Goal: Information Seeking & Learning: Learn about a topic

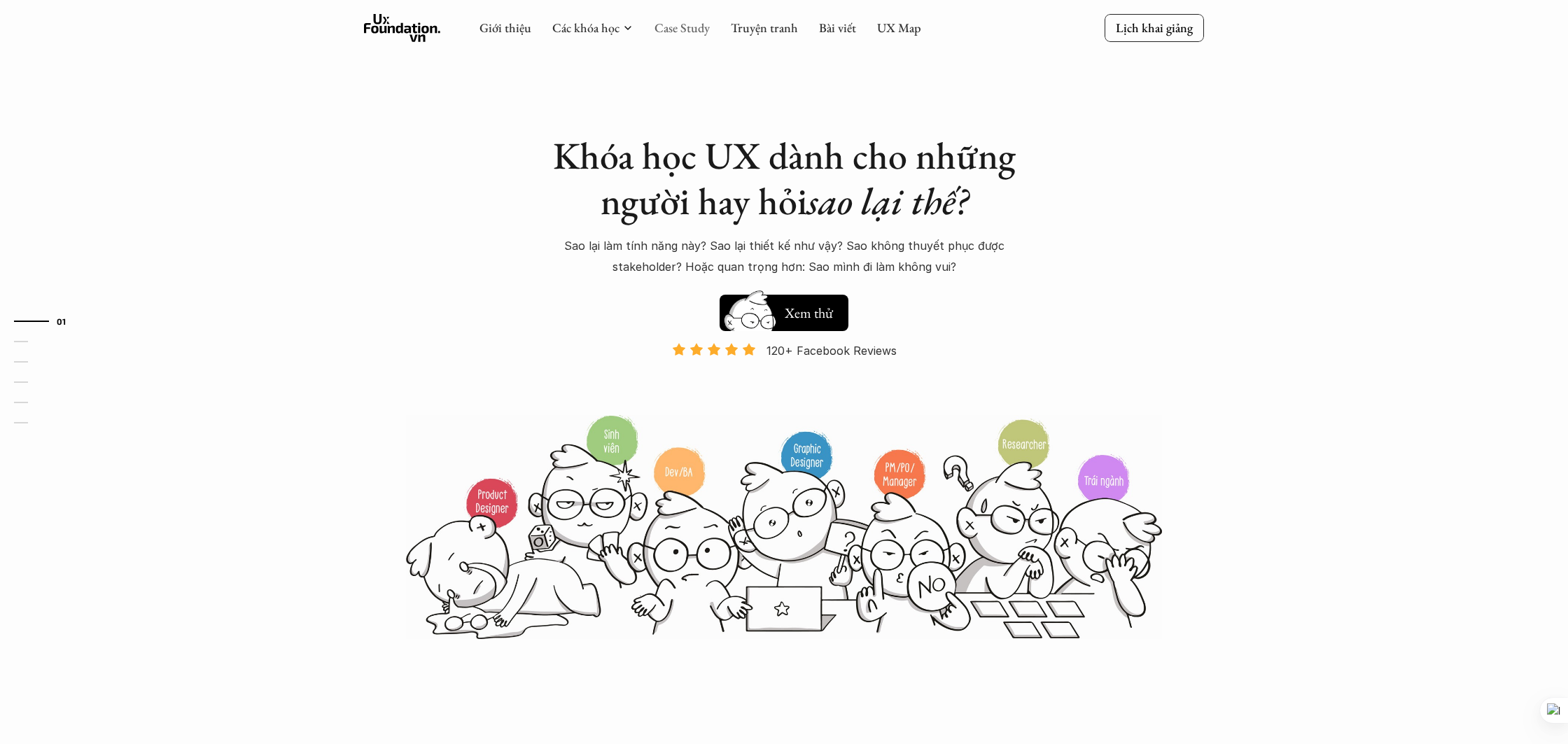
click at [685, 30] on link "Case Study" at bounding box center [682, 28] width 55 height 16
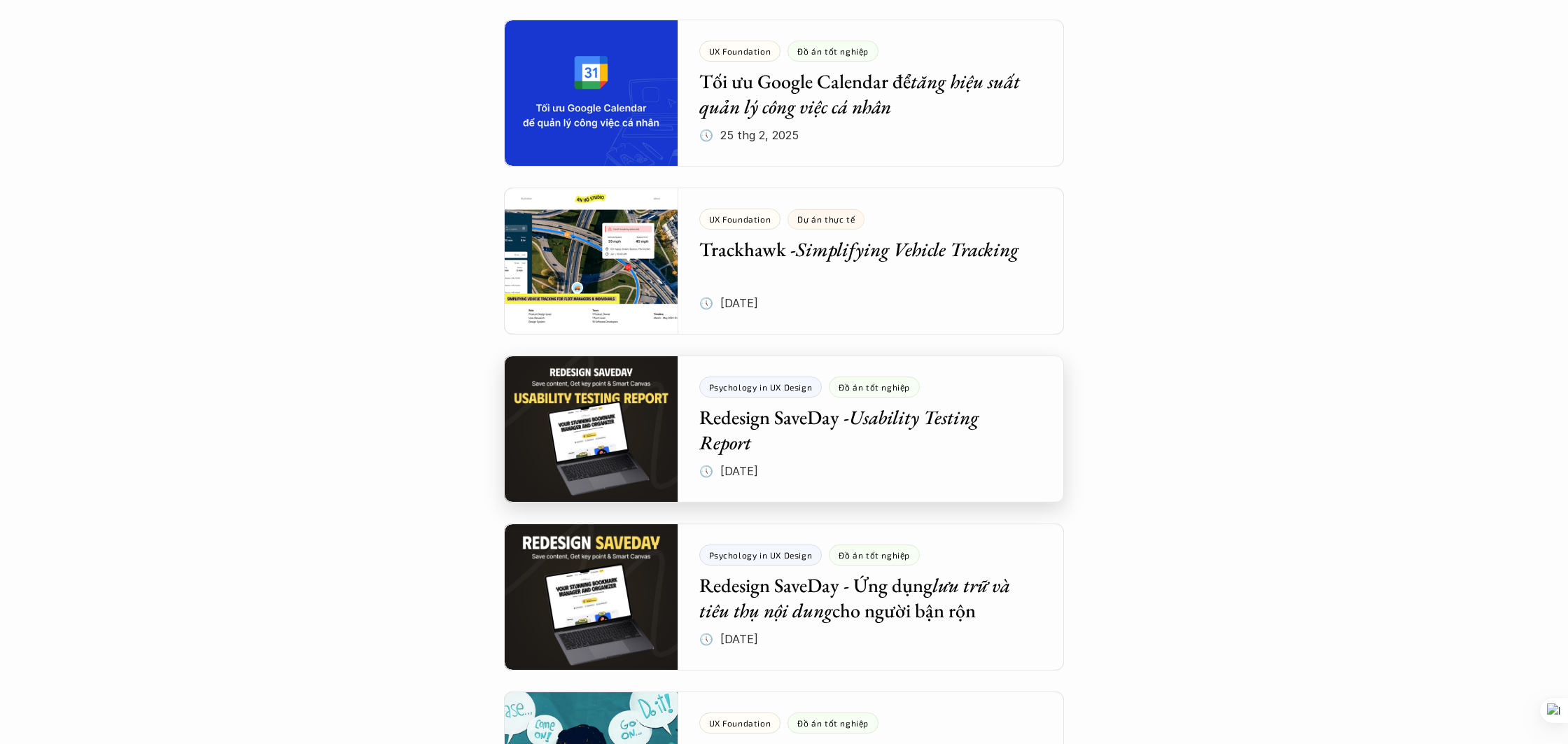
scroll to position [971, 0]
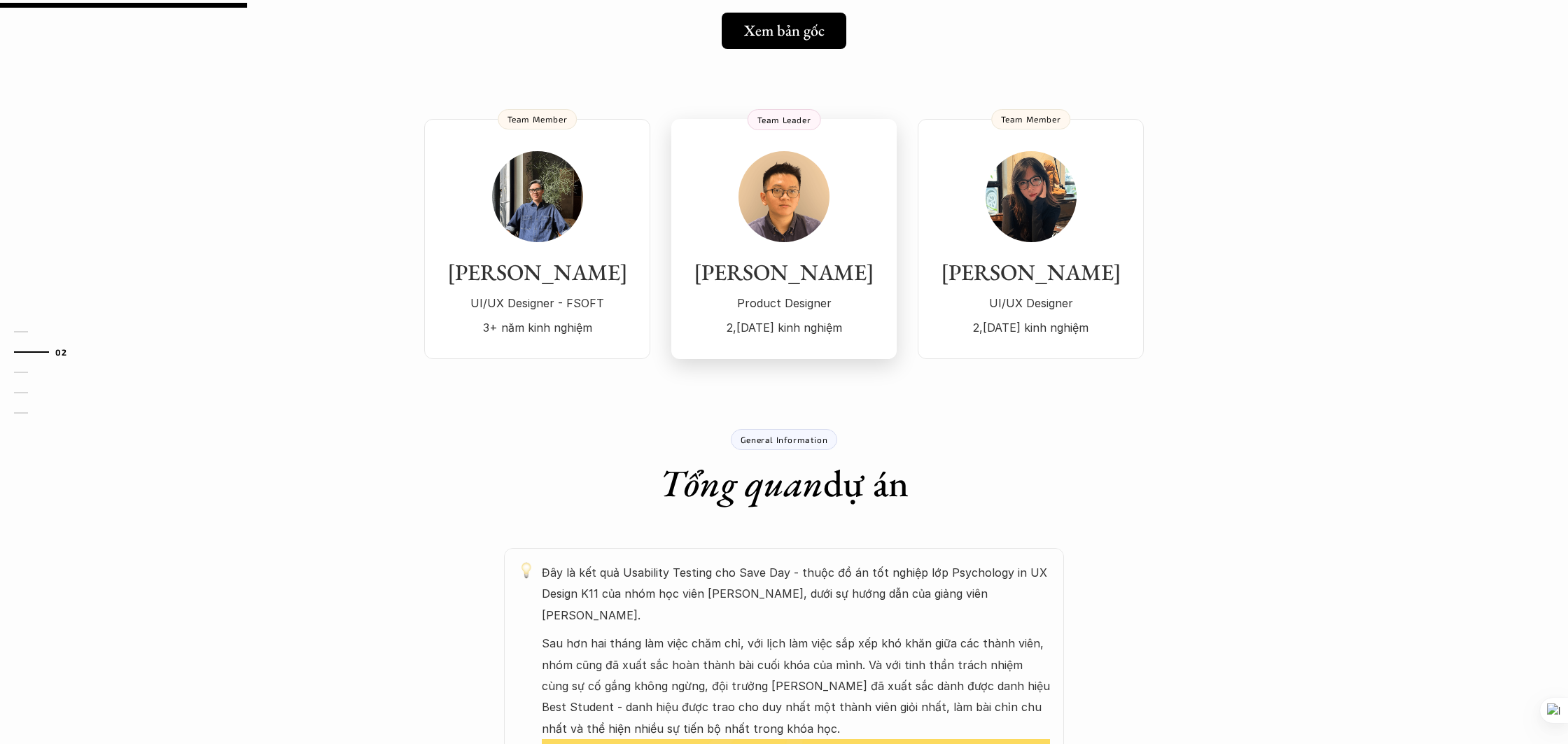
scroll to position [55, 0]
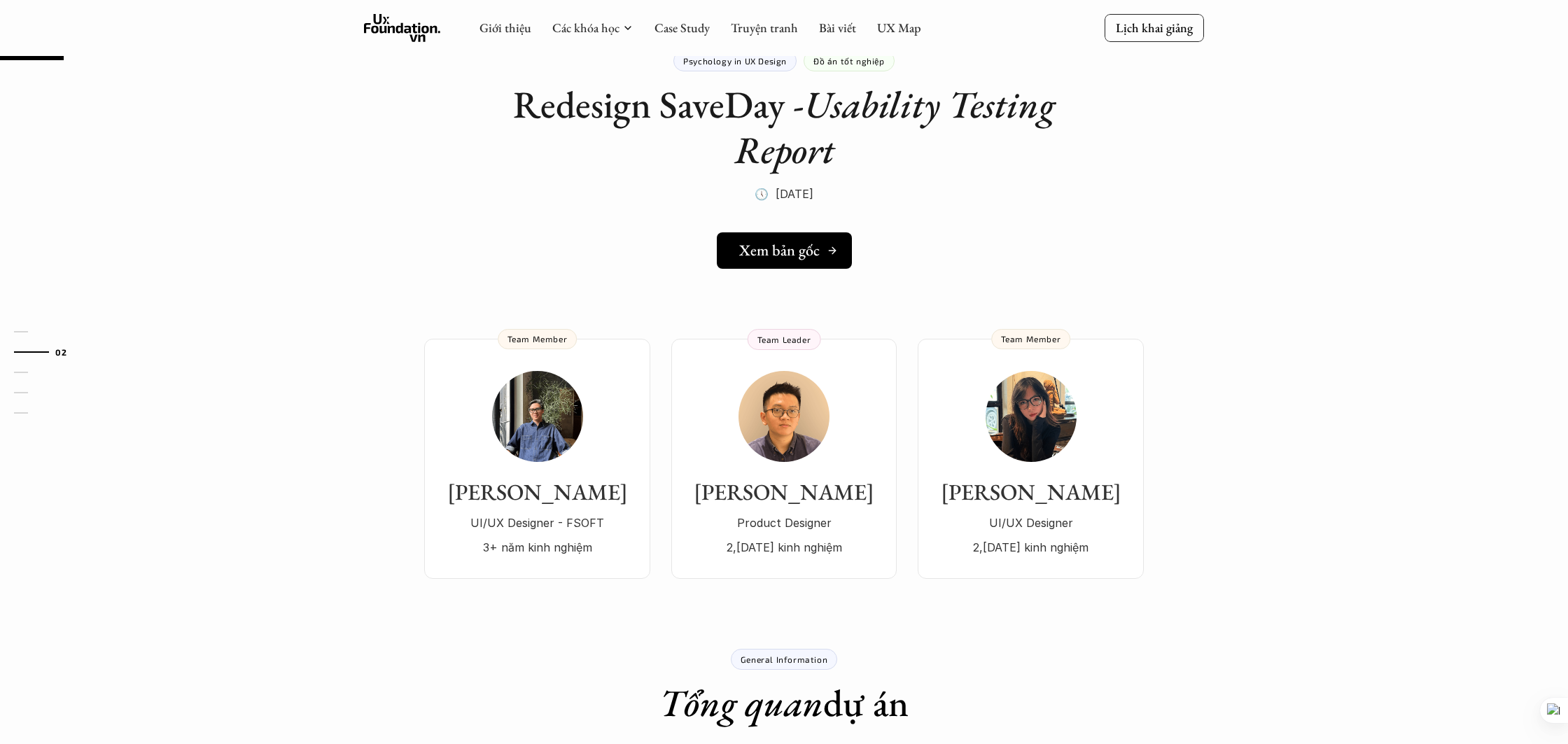
click at [772, 258] on h5 "Xem bản gốc" at bounding box center [780, 251] width 81 height 19
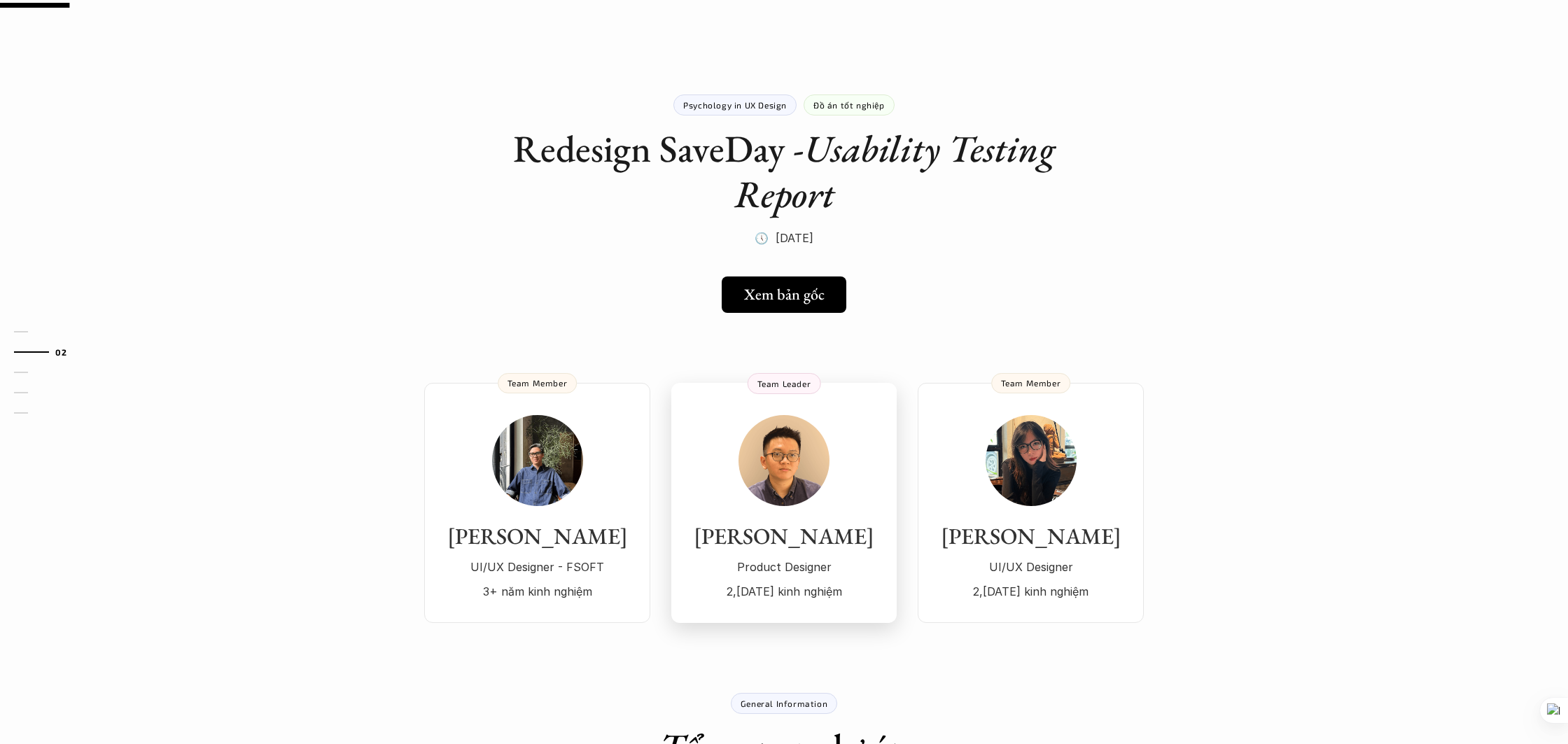
scroll to position [0, 0]
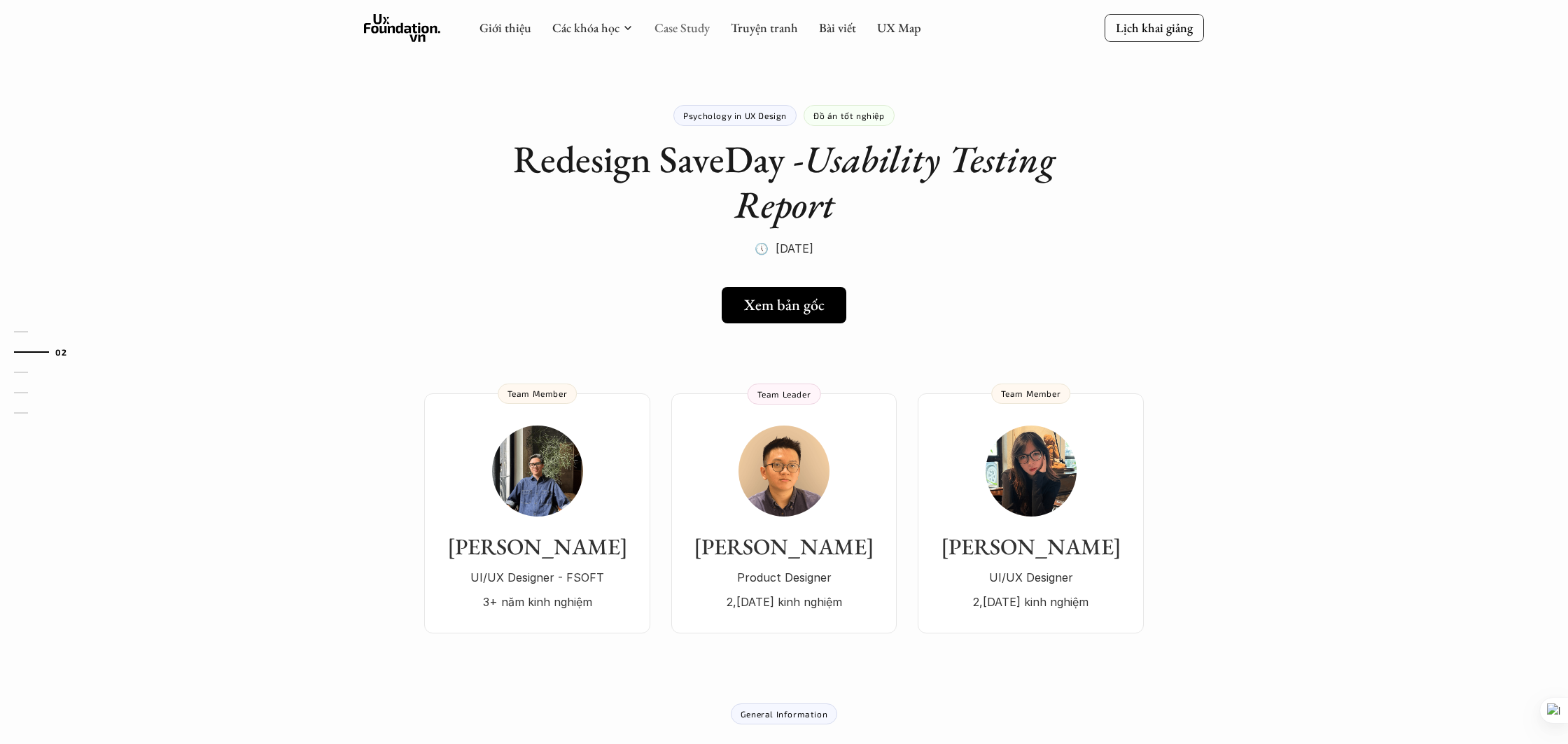
click at [672, 30] on link "Case Study" at bounding box center [682, 28] width 55 height 16
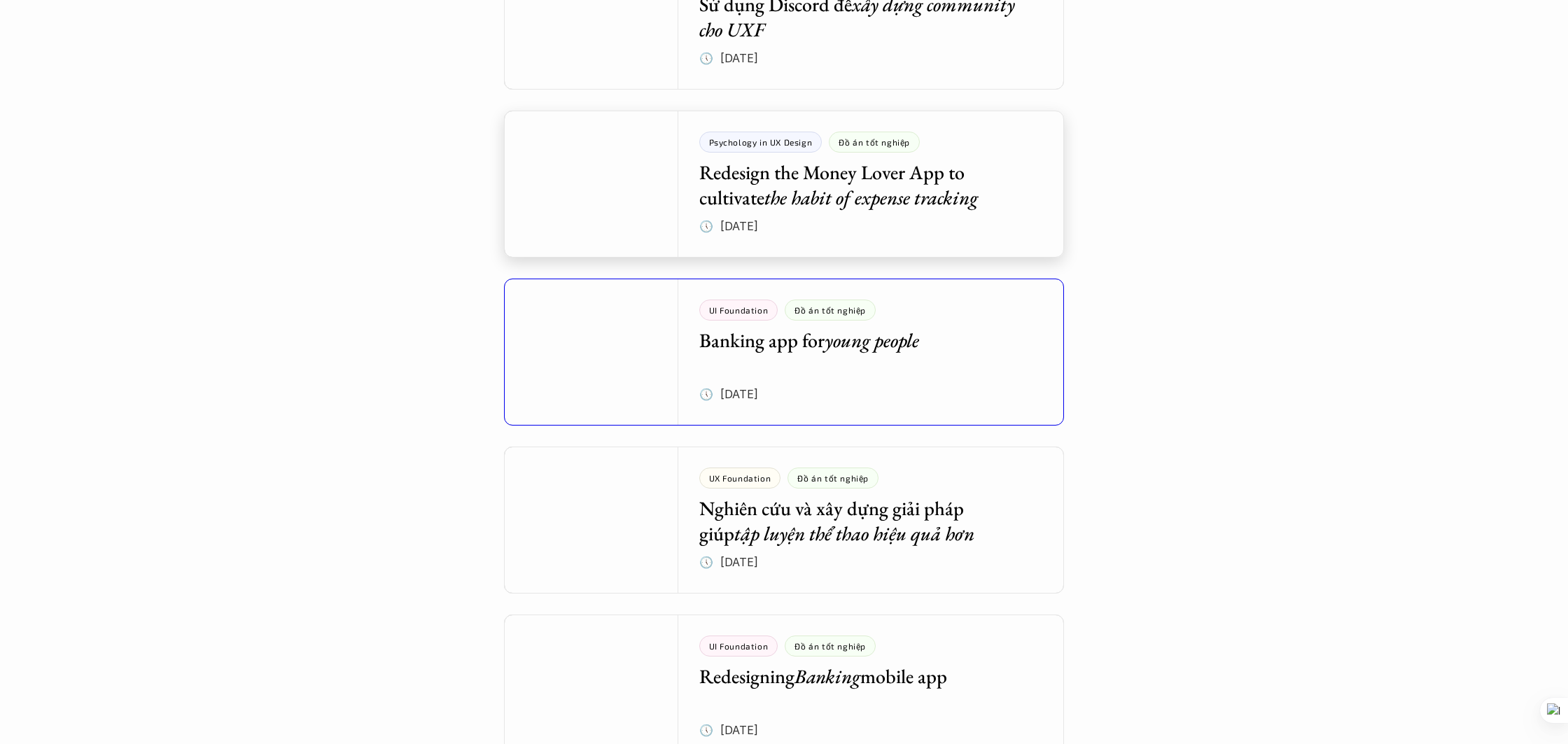
scroll to position [1927, 0]
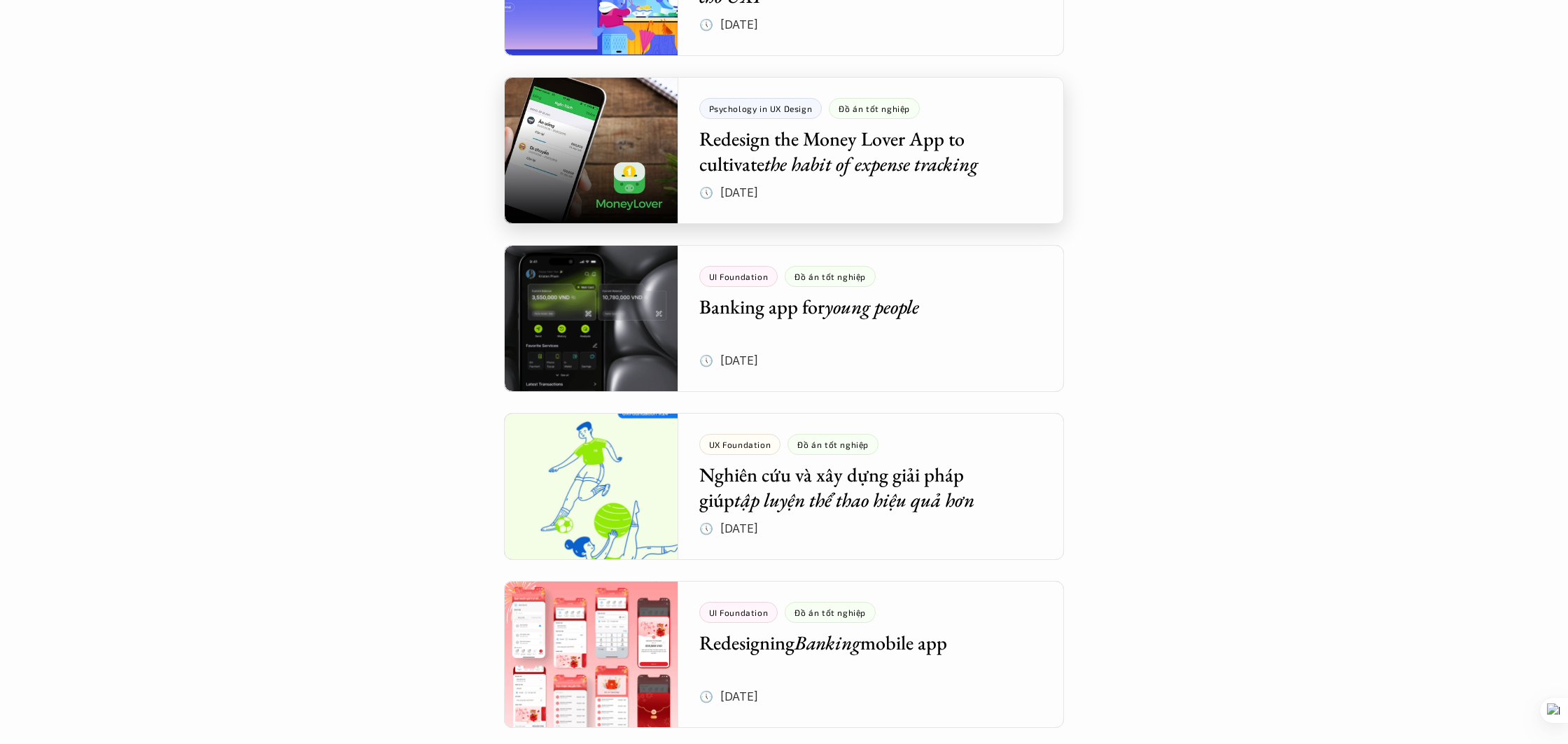
click at [830, 148] on div at bounding box center [784, 150] width 560 height 147
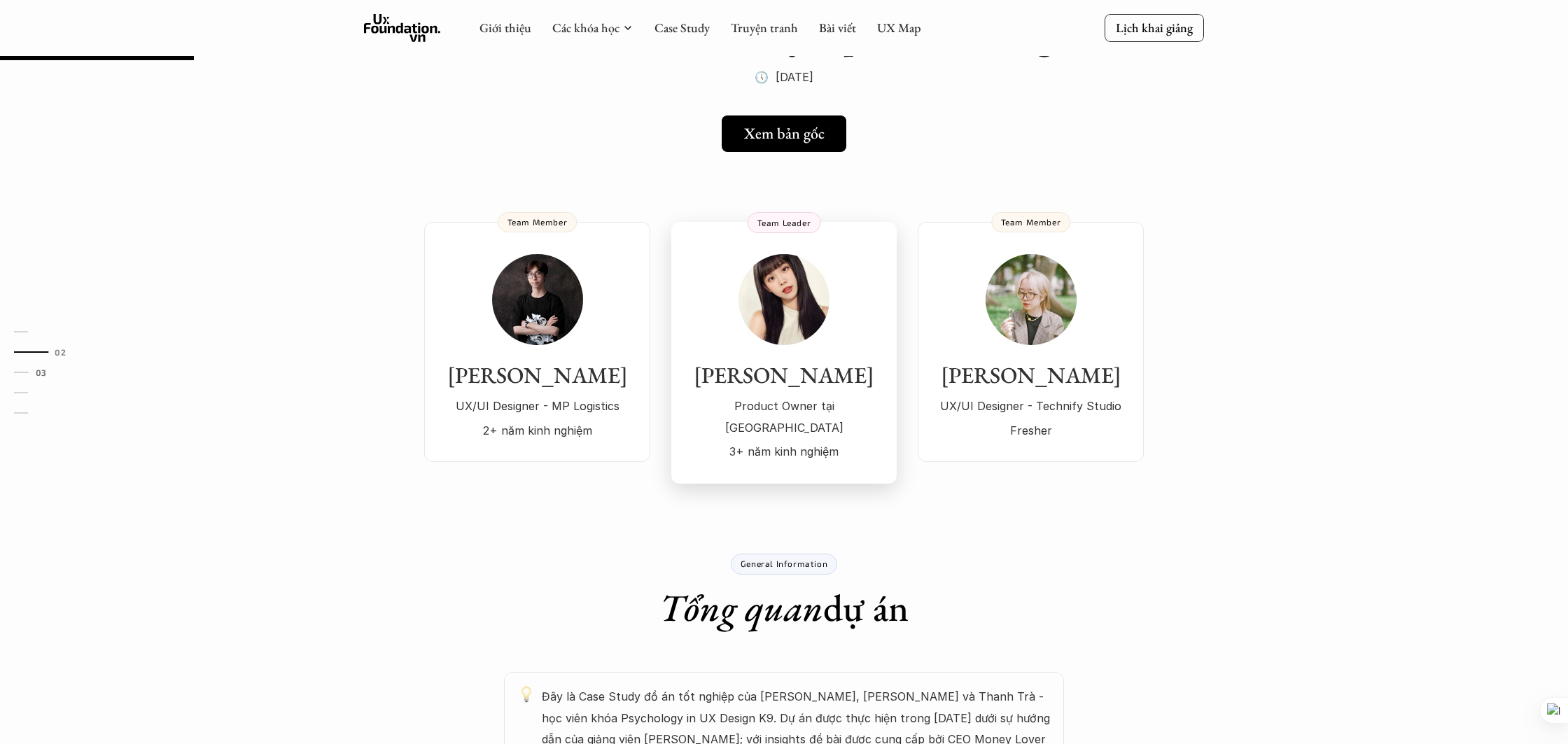
scroll to position [169, 0]
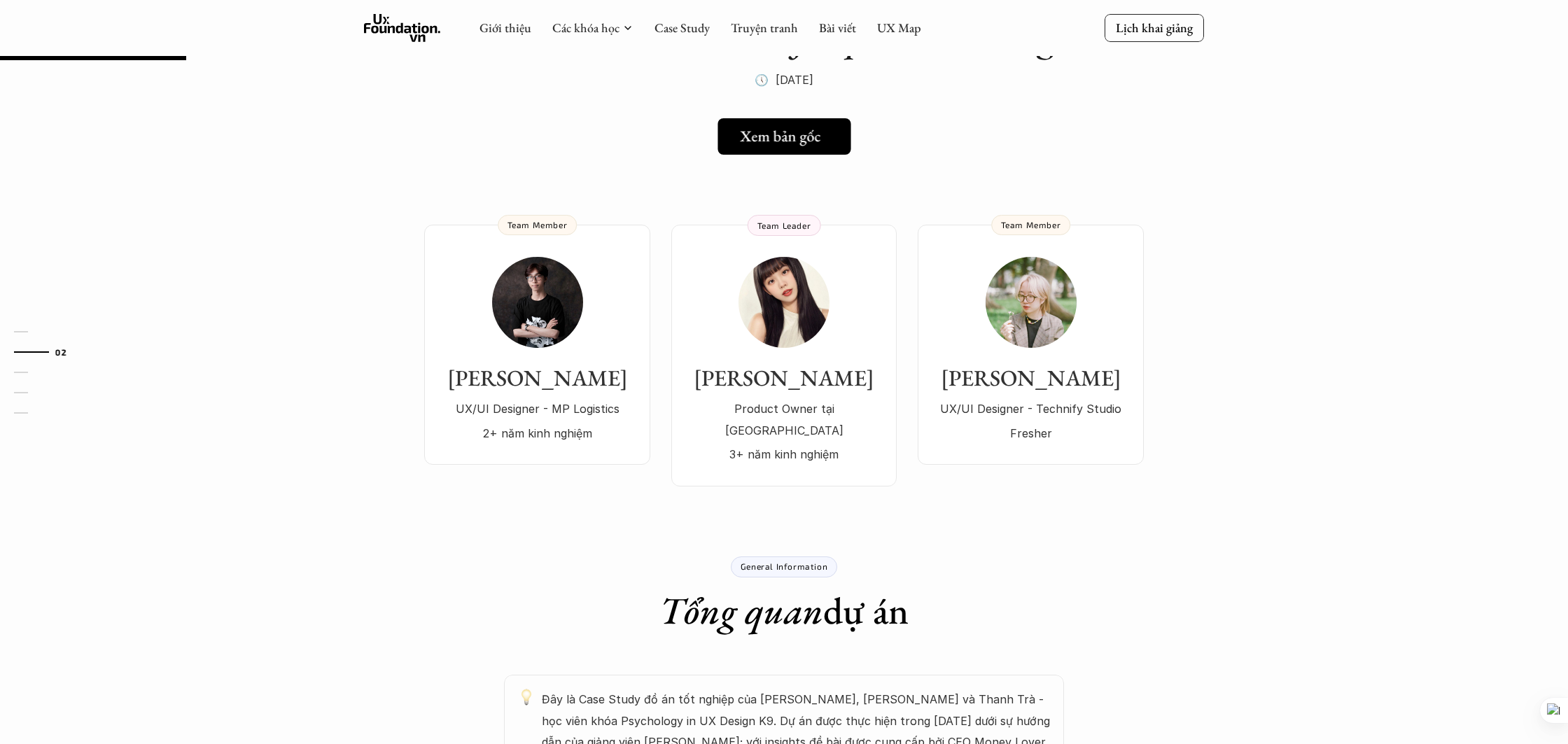
click at [792, 132] on h5 "Xem bản gốc" at bounding box center [781, 137] width 81 height 19
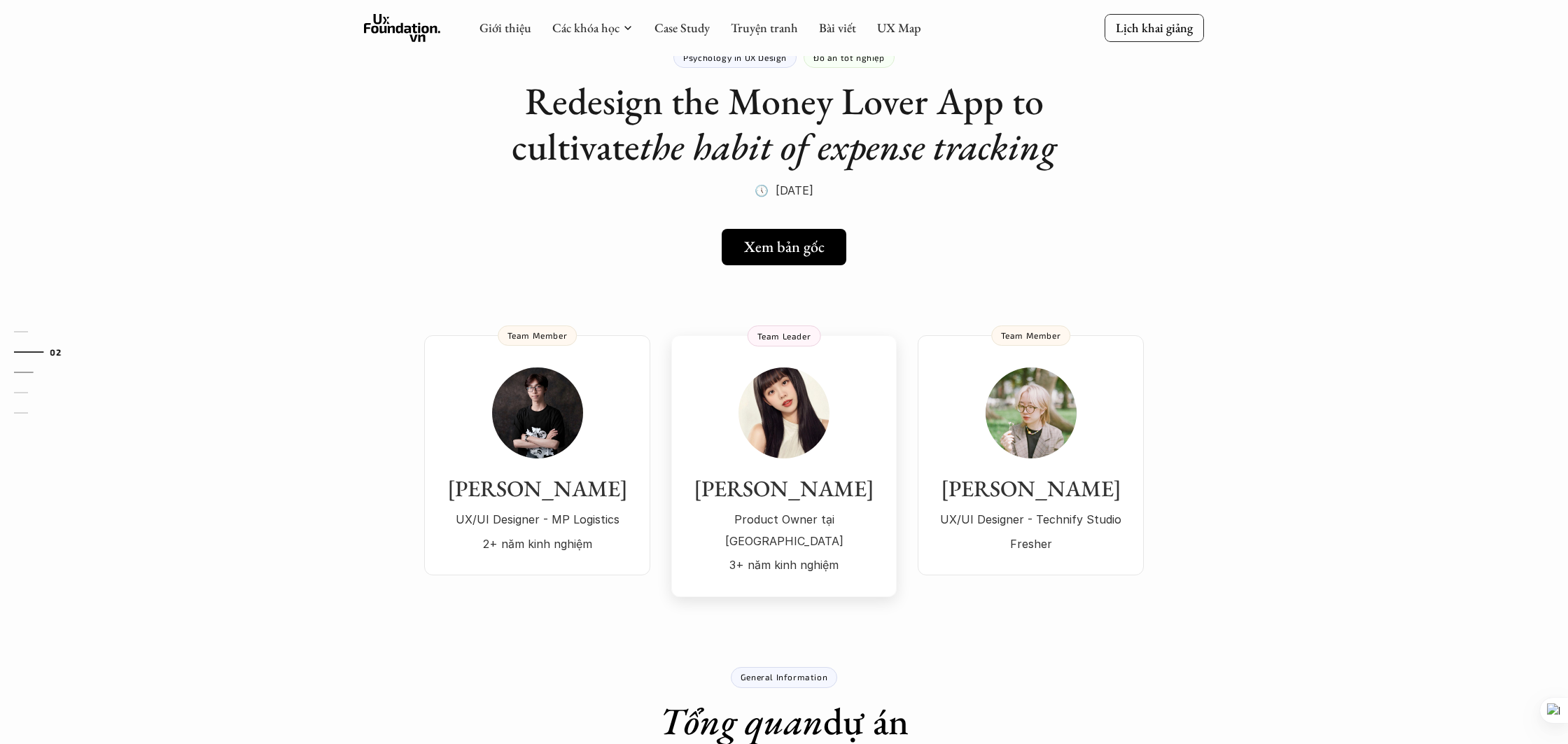
scroll to position [0, 0]
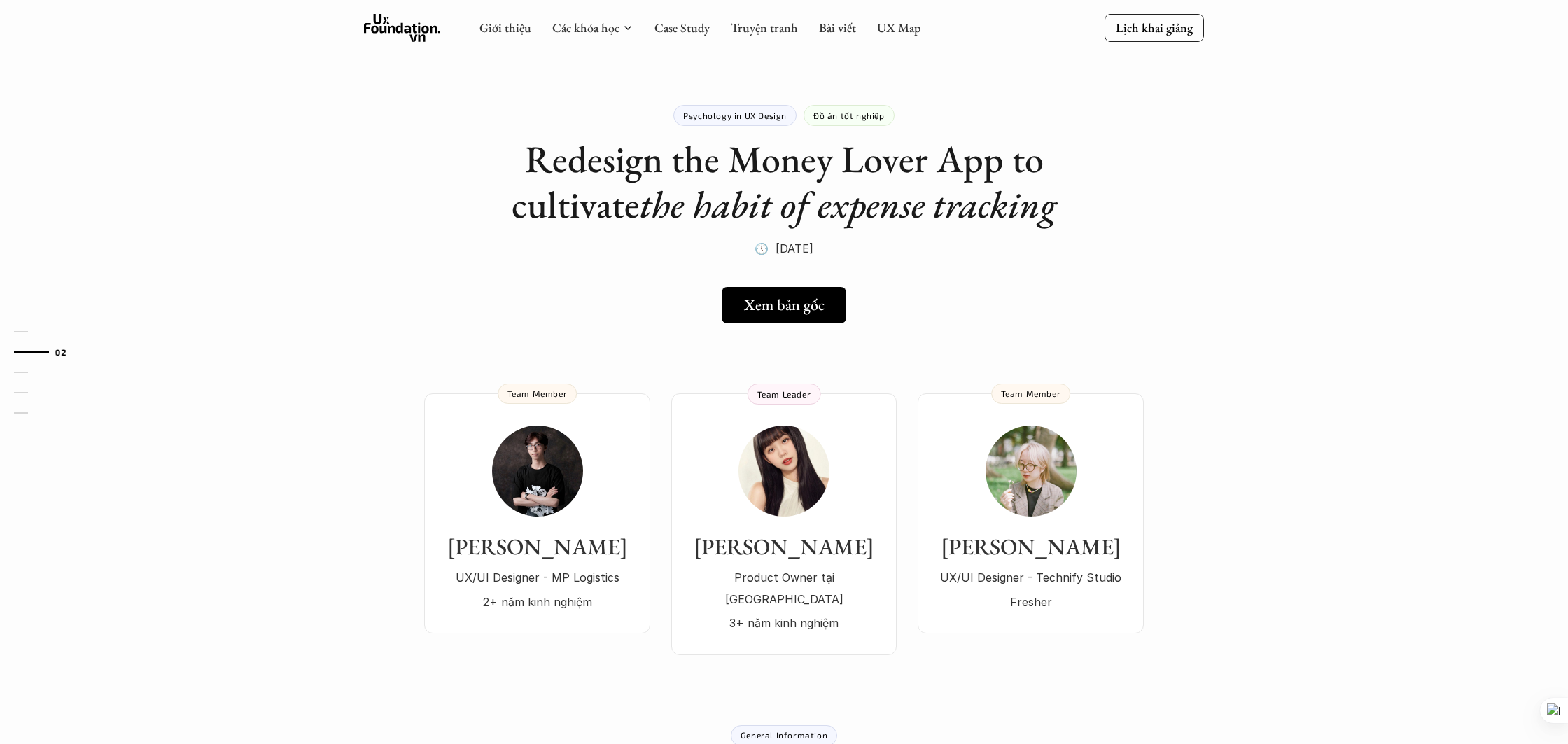
click at [404, 18] on icon at bounding box center [402, 28] width 77 height 28
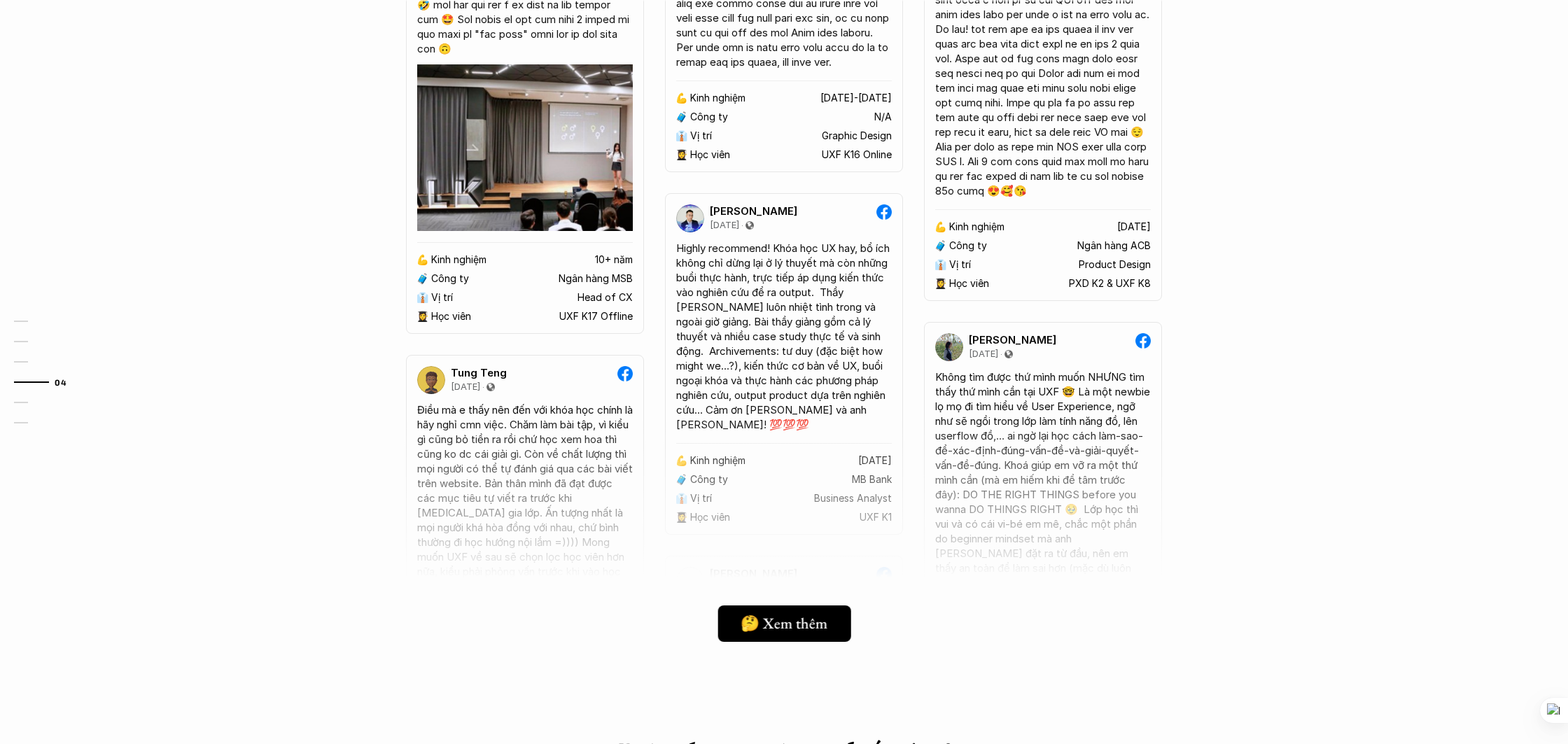
scroll to position [2961, 0]
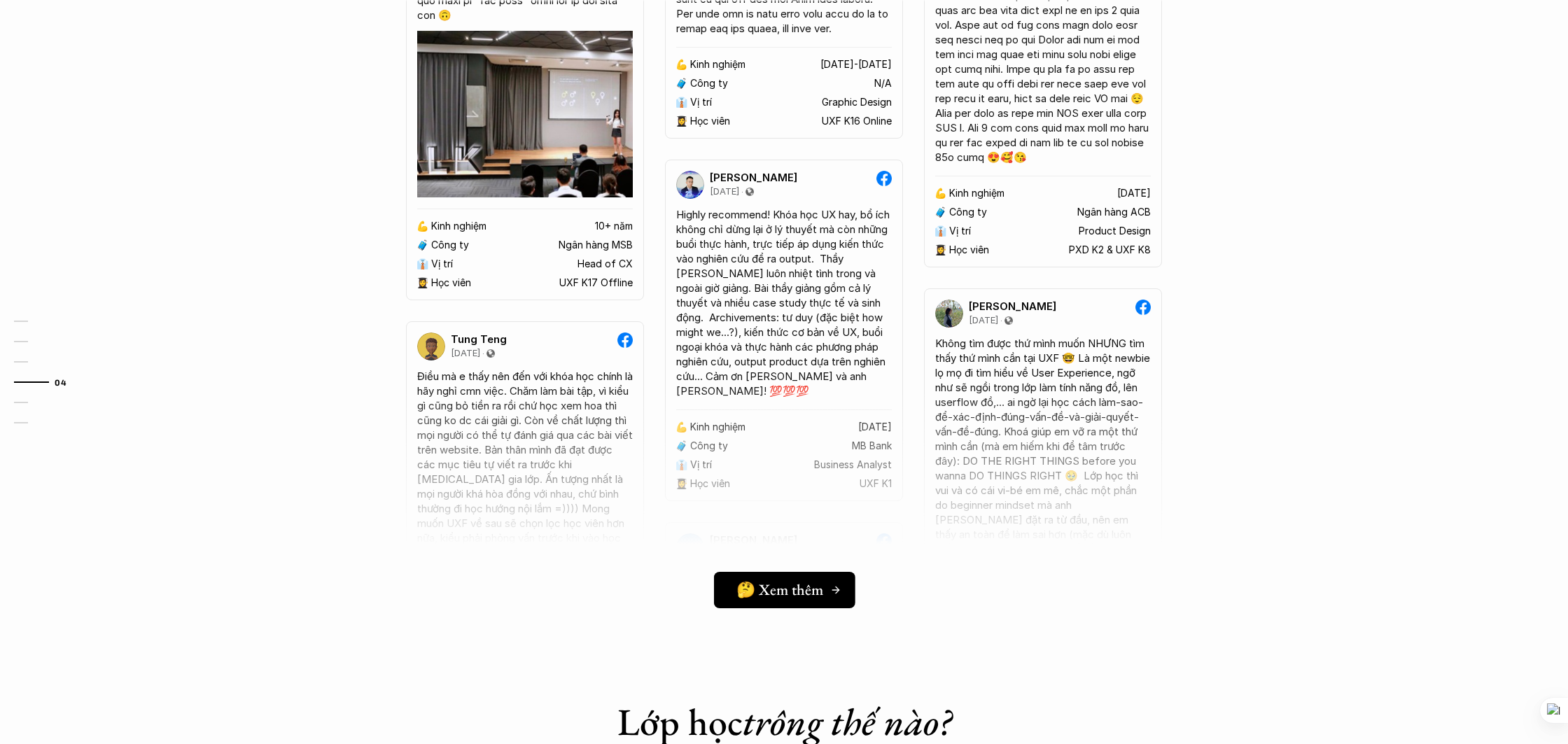
click at [777, 597] on h5 "🤔 Xem thêm" at bounding box center [780, 589] width 87 height 19
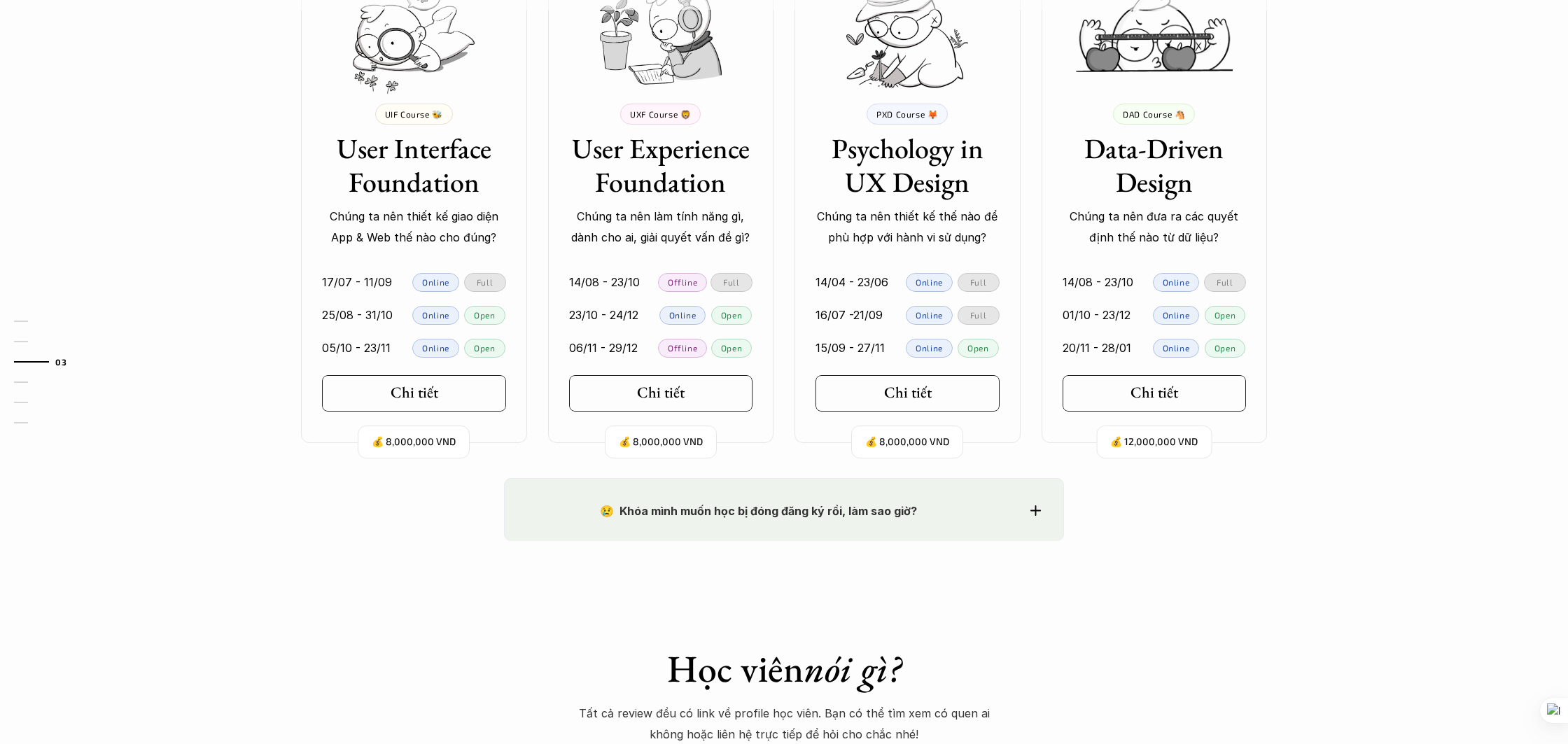
scroll to position [1358, 0]
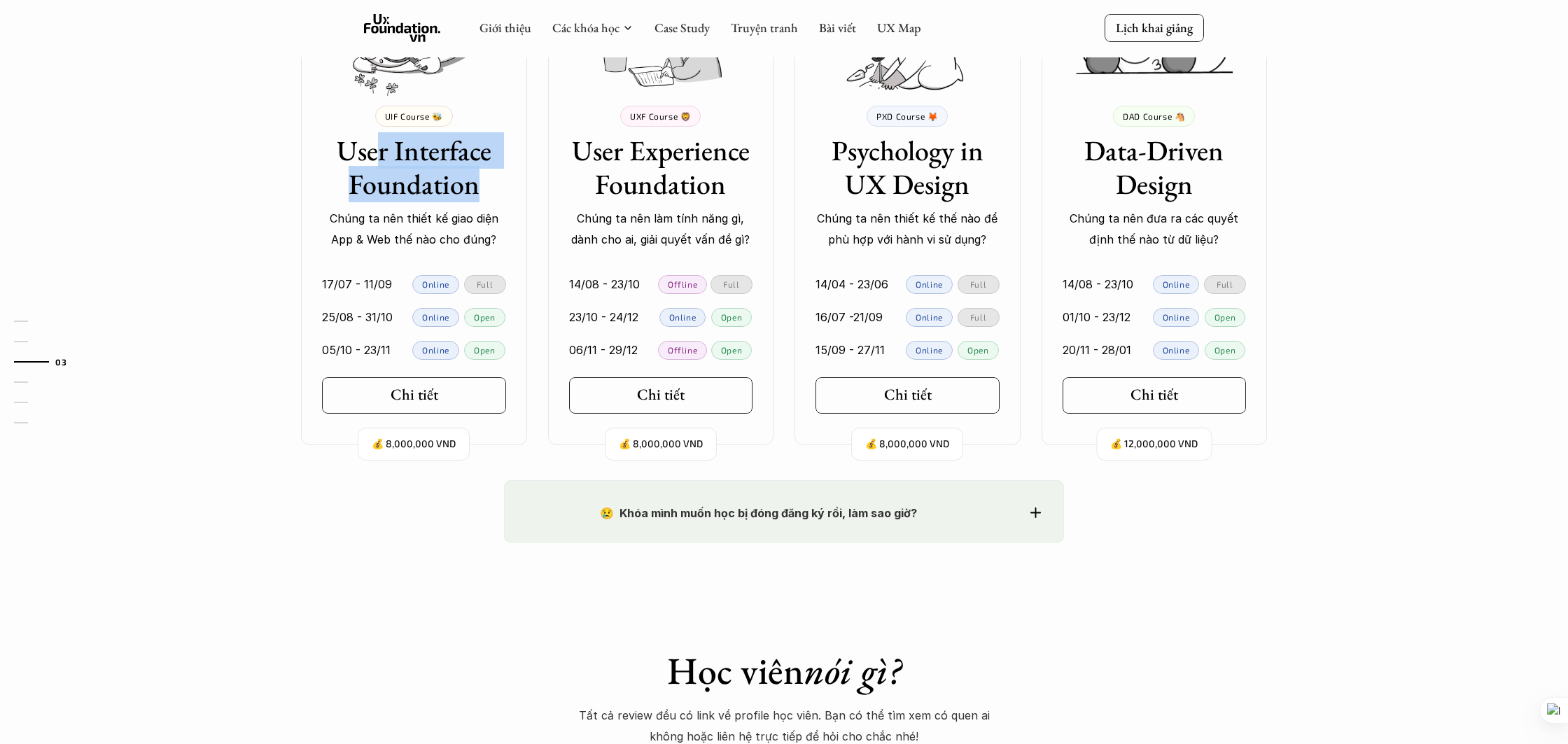
drag, startPoint x: 378, startPoint y: 143, endPoint x: 473, endPoint y: 184, distance: 103.5
click at [473, 184] on h3 "User Interface Foundation" at bounding box center [414, 167] width 184 height 67
click at [421, 181] on h3 "User Interface Foundation" at bounding box center [414, 167] width 184 height 67
click at [699, 161] on h3 "User Experience Foundation" at bounding box center [661, 167] width 184 height 67
drag, startPoint x: 623, startPoint y: 164, endPoint x: 602, endPoint y: 171, distance: 22.1
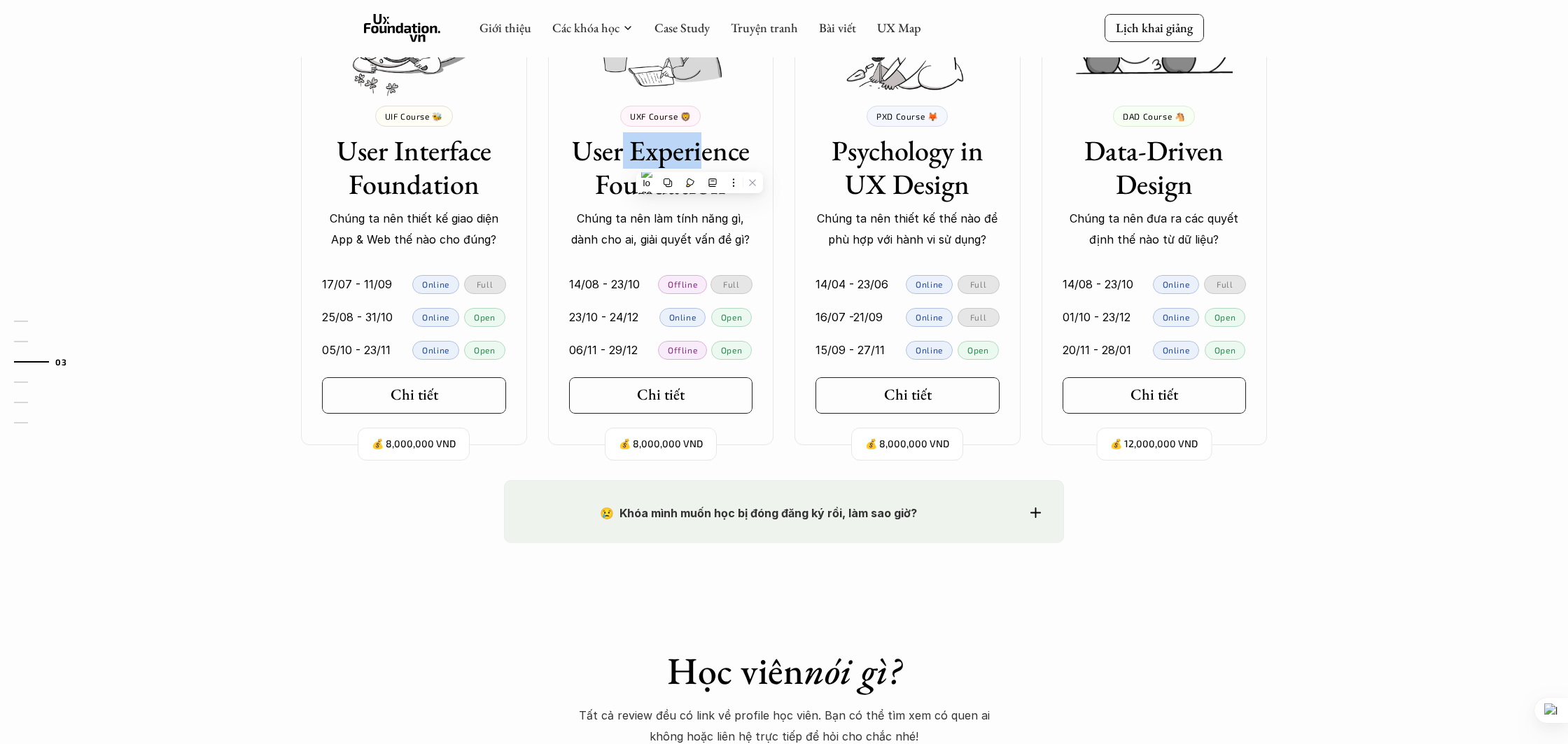
click at [623, 164] on h3 "User Experience Foundation" at bounding box center [661, 167] width 184 height 67
drag, startPoint x: 657, startPoint y: 176, endPoint x: 692, endPoint y: 181, distance: 35.4
click at [695, 177] on h3 "User Experience Foundation" at bounding box center [661, 167] width 184 height 67
drag, startPoint x: 841, startPoint y: 155, endPoint x: 910, endPoint y: 163, distance: 69.5
click at [920, 153] on h3 "Psychology in UX Design" at bounding box center [906, 167] width 184 height 67
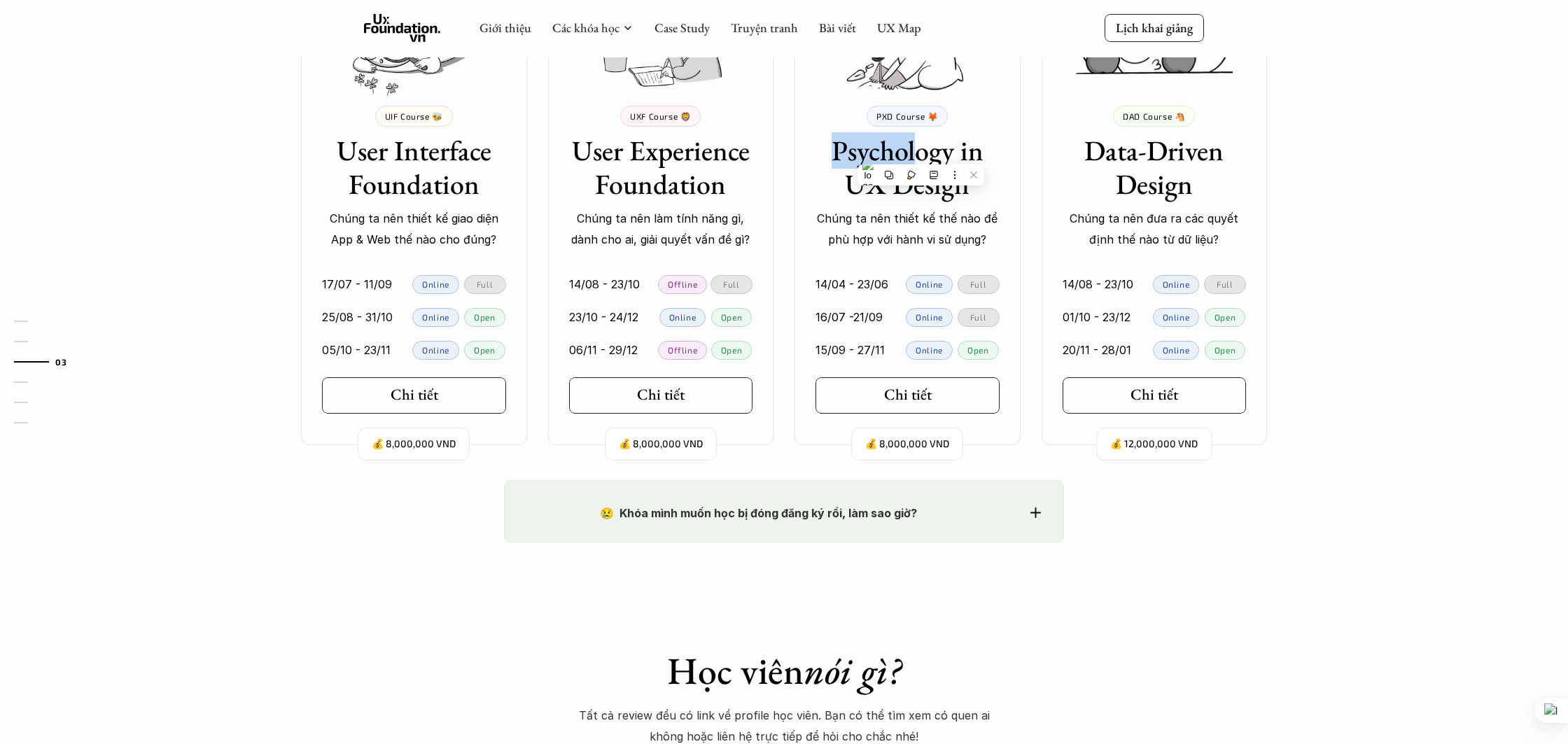
click at [898, 173] on div at bounding box center [889, 175] width 19 height 19
click at [835, 185] on h3 "Psychology in UX Design" at bounding box center [906, 167] width 184 height 67
drag, startPoint x: 886, startPoint y: 189, endPoint x: 940, endPoint y: 190, distance: 54.0
click at [942, 188] on h3 "Psychology in UX Design" at bounding box center [906, 167] width 184 height 67
click at [1117, 161] on h3 "Data-Driven Design" at bounding box center [1154, 167] width 184 height 67
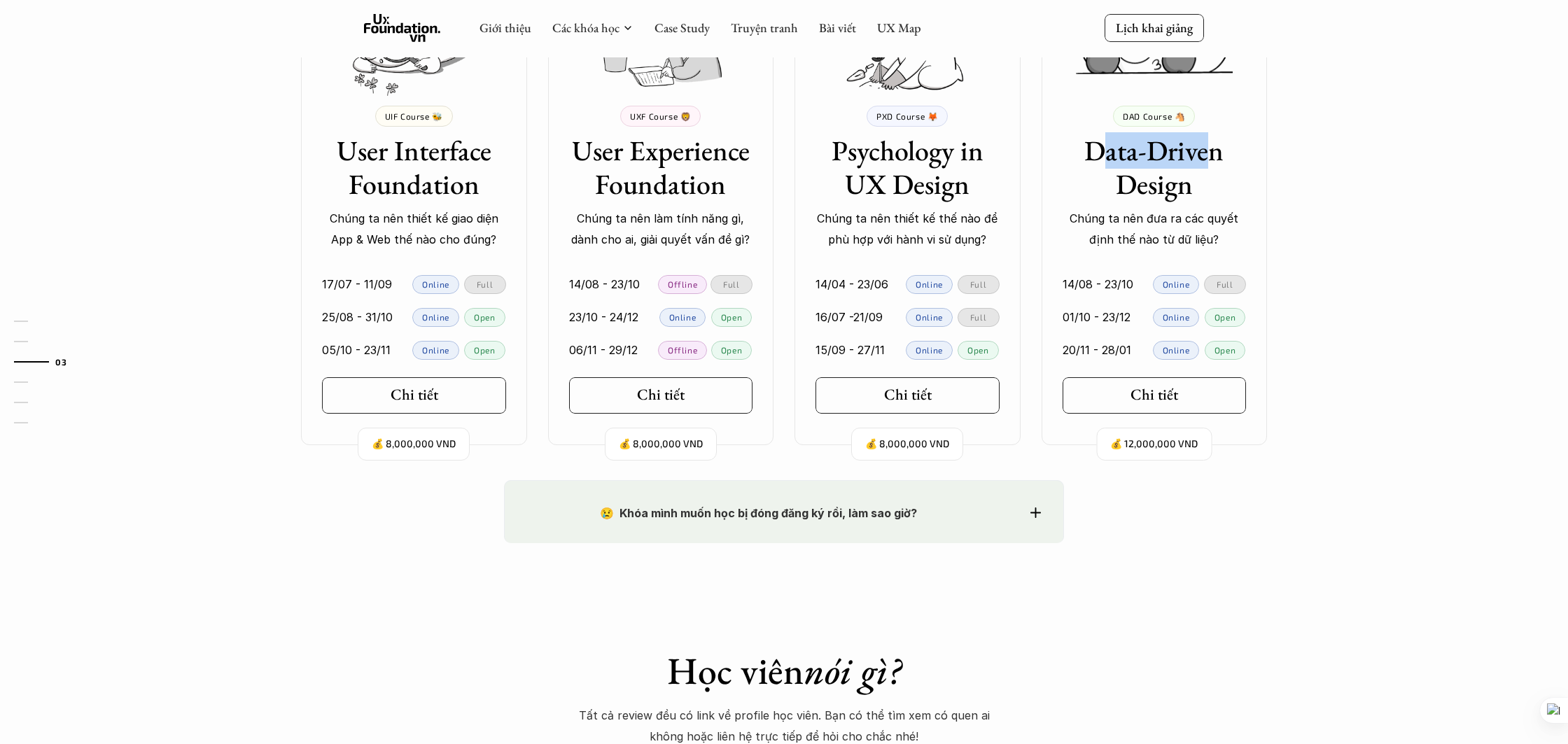
drag, startPoint x: 1115, startPoint y: 152, endPoint x: 1202, endPoint y: 163, distance: 87.7
click at [1214, 154] on h3 "Data-Driven Design" at bounding box center [1154, 167] width 184 height 67
click at [1111, 194] on h3 "Data-Driven Design" at bounding box center [1154, 167] width 184 height 67
drag, startPoint x: 1118, startPoint y: 195, endPoint x: 1200, endPoint y: 196, distance: 82.0
click at [1203, 191] on h3 "Data-Driven Design" at bounding box center [1154, 167] width 184 height 67
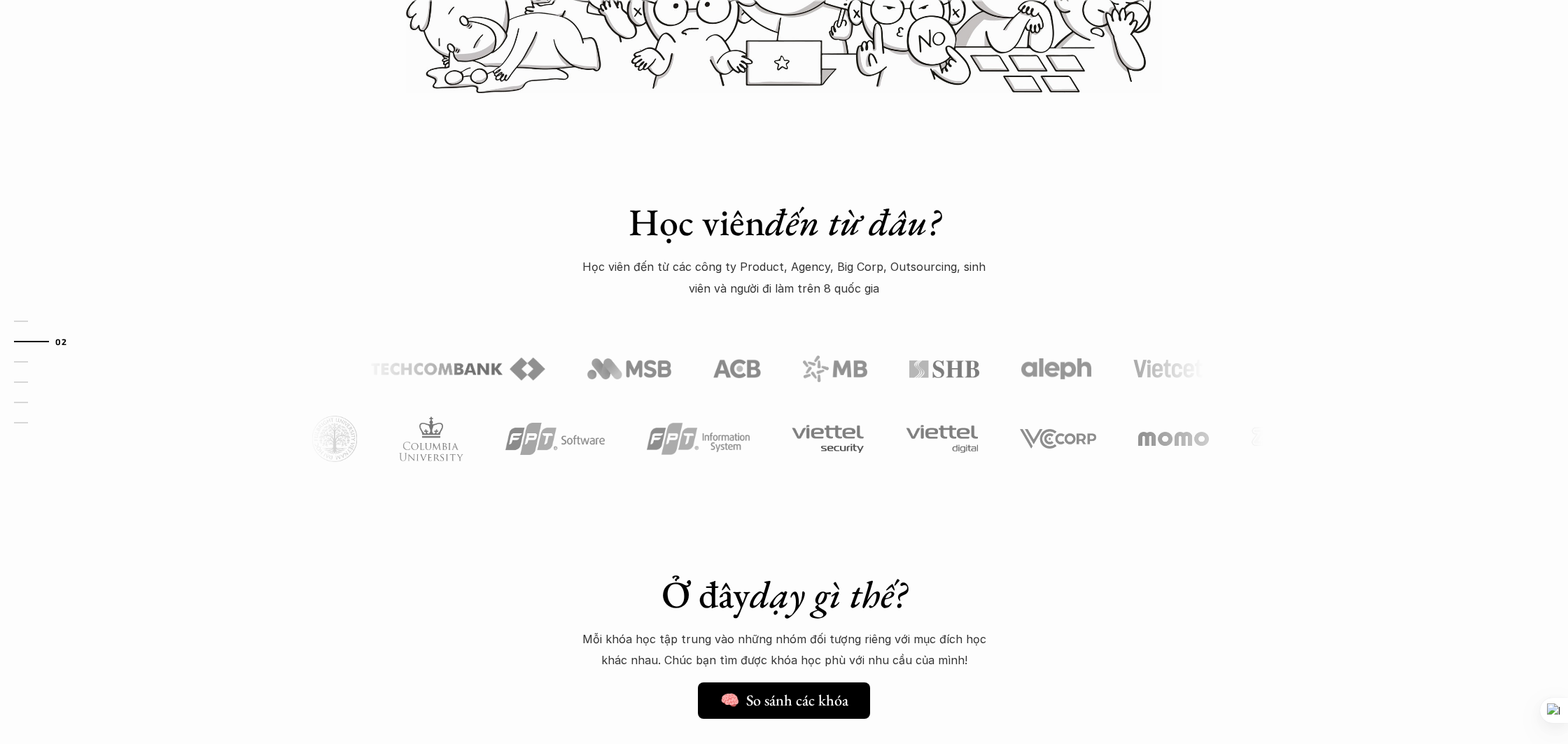
scroll to position [544, 0]
